Goal: Transaction & Acquisition: Download file/media

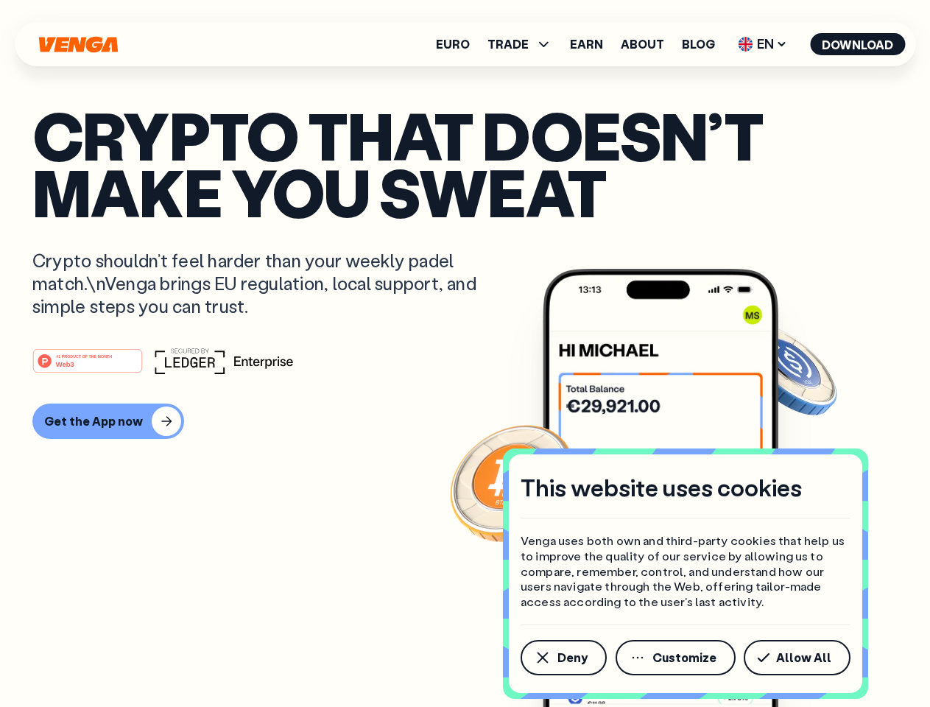
click at [465, 354] on div "#1 PRODUCT OF THE MONTH Web3" at bounding box center [464, 361] width 865 height 27
click at [563, 658] on span "Deny" at bounding box center [573, 658] width 30 height 12
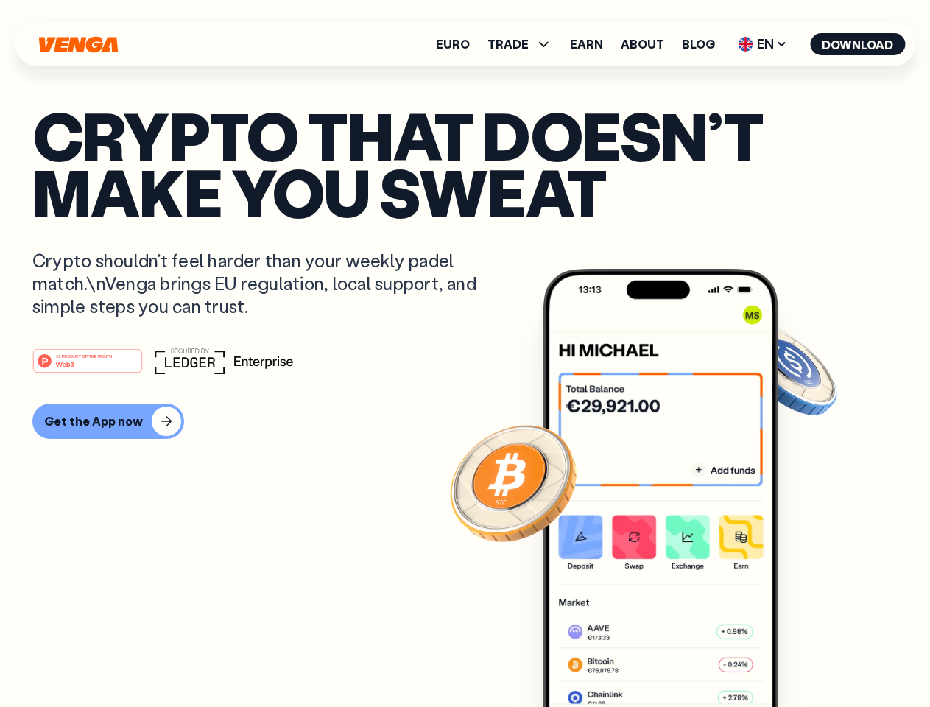
click at [677, 658] on img at bounding box center [661, 516] width 236 height 494
click at [800, 658] on article "Crypto that doesn’t make you sweat Crypto shouldn’t feel harder than your weekl…" at bounding box center [464, 383] width 865 height 552
click at [524, 44] on span "TRADE" at bounding box center [508, 44] width 41 height 12
click at [763, 44] on span "EN" at bounding box center [763, 44] width 60 height 24
click at [858, 44] on button "Download" at bounding box center [857, 44] width 95 height 22
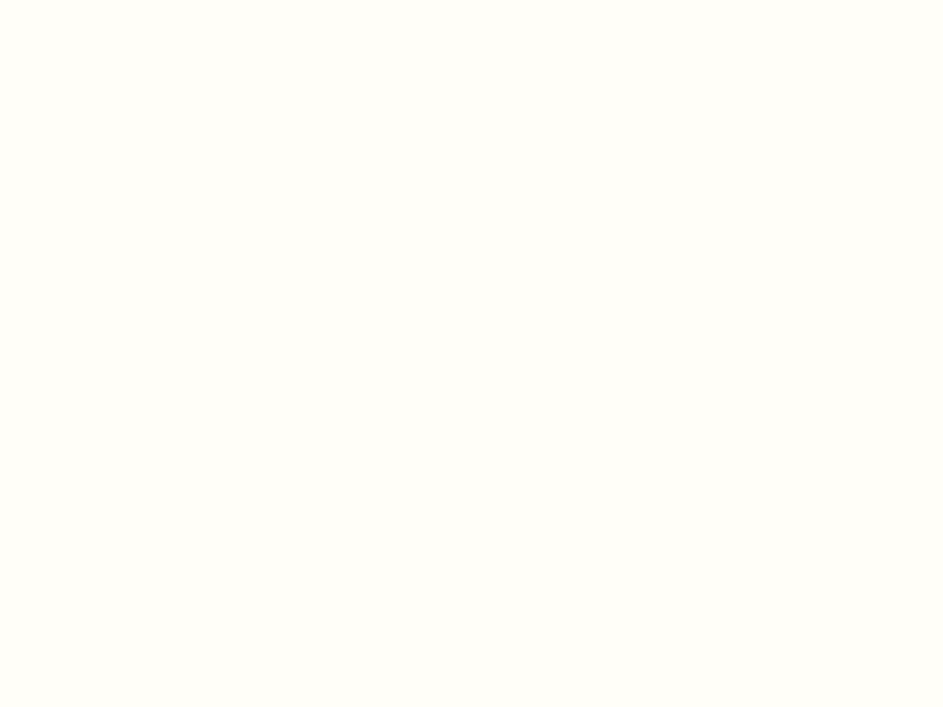
click at [106, 0] on html "This website uses cookies Venga uses both own and third-party cookies that help…" at bounding box center [471, 0] width 943 height 0
click at [90, 0] on html "This website uses cookies Venga uses both own and third-party cookies that help…" at bounding box center [471, 0] width 943 height 0
